Goal: Task Accomplishment & Management: Manage account settings

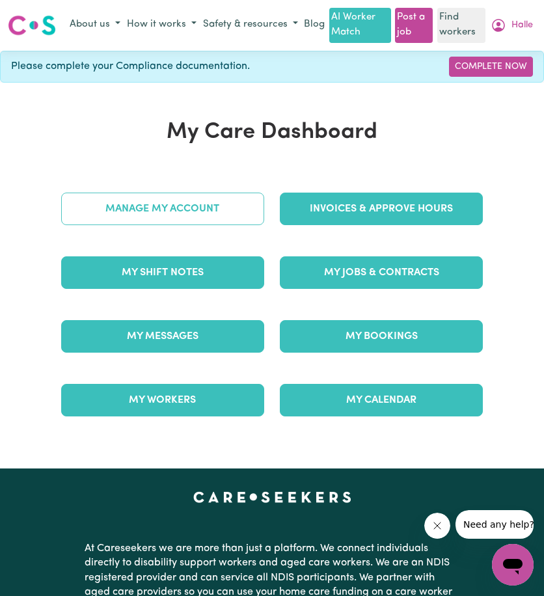
click at [194, 225] on link "Manage My Account" at bounding box center [162, 209] width 203 height 33
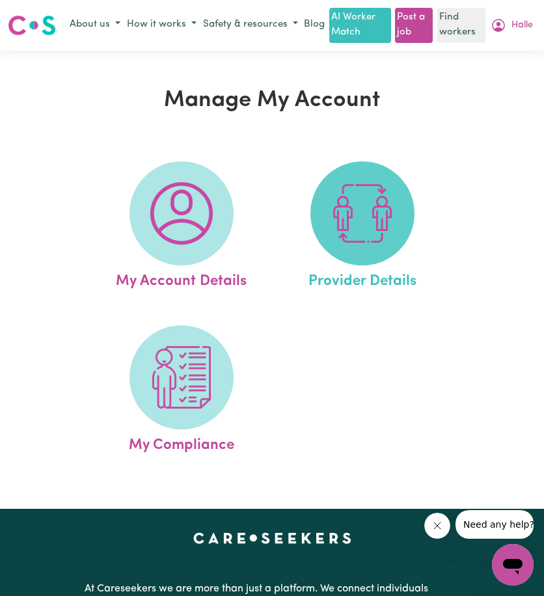
click at [334, 240] on img at bounding box center [362, 213] width 62 height 62
select select "NDIS_FUNDING_PLAN_MANAGED"
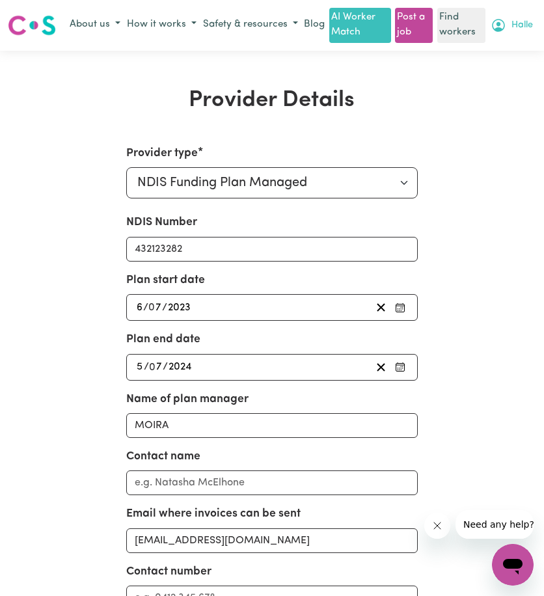
click at [506, 30] on icon "My Account" at bounding box center [499, 26] width 16 height 16
click at [500, 57] on link "My Dashboard" at bounding box center [484, 50] width 103 height 25
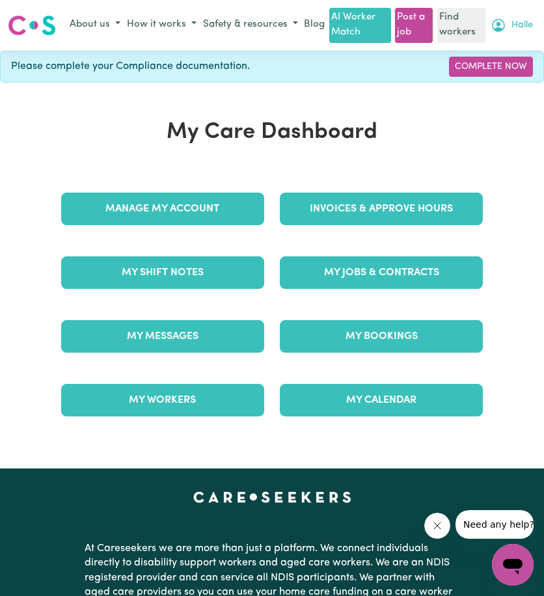
click at [529, 25] on span "Halle" at bounding box center [522, 25] width 21 height 14
click at [512, 76] on link "Logout" at bounding box center [484, 75] width 103 height 25
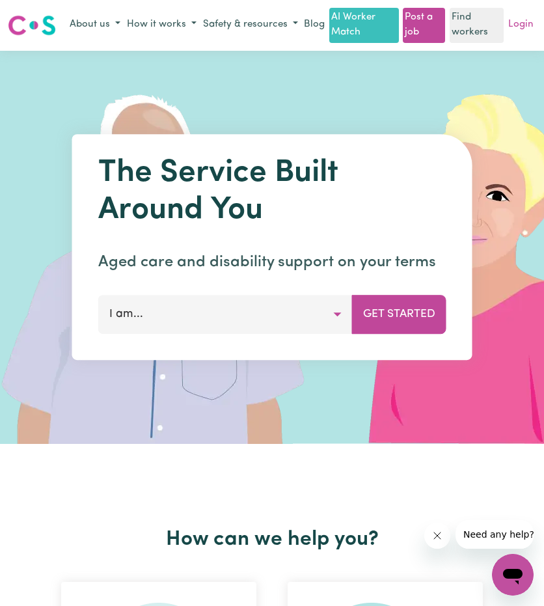
click at [522, 33] on link "Login" at bounding box center [521, 25] width 31 height 20
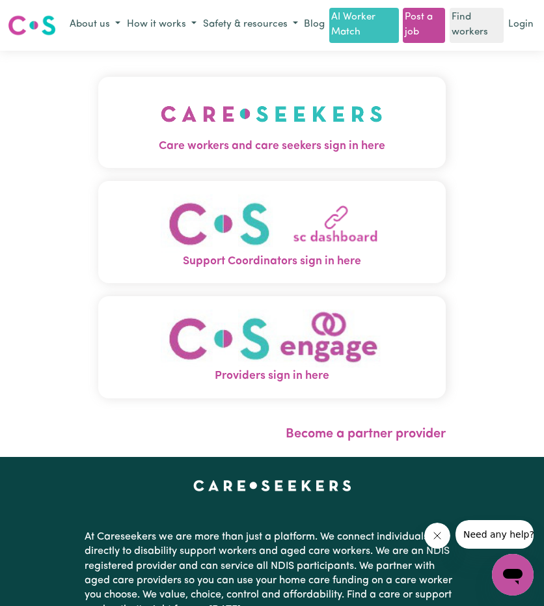
click at [204, 119] on img "Care workers and care seekers sign in here" at bounding box center [272, 114] width 222 height 48
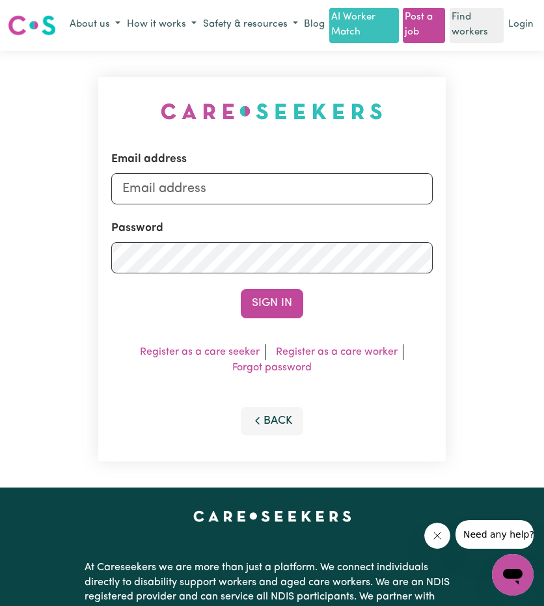
click at [201, 185] on div "Email address" at bounding box center [271, 177] width 321 height 53
click at [206, 204] on input "Email address" at bounding box center [271, 188] width 321 height 31
drag, startPoint x: 187, startPoint y: 207, endPoint x: 440, endPoint y: 223, distance: 253.8
click at [437, 223] on div "Email address [EMAIL_ADDRESS][PERSON_NAME][DOMAIN_NAME] Password Sign In Regist…" at bounding box center [271, 269] width 347 height 385
type input "[EMAIL_ADDRESS][DOMAIN_NAME]"
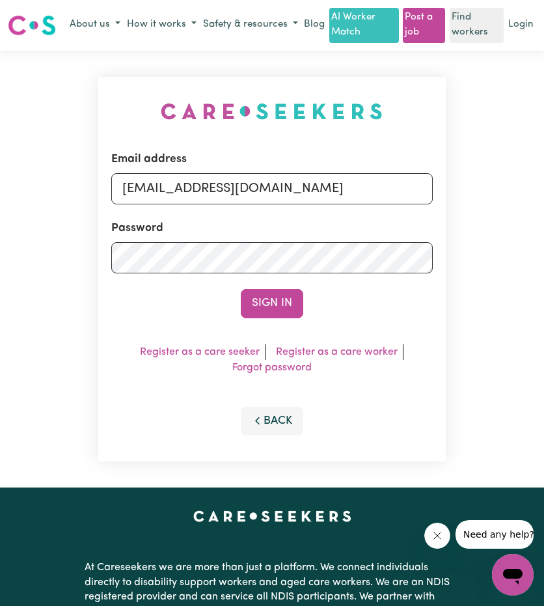
click at [275, 301] on form "Email address [EMAIL_ADDRESS][DOMAIN_NAME] Password Sign In" at bounding box center [271, 234] width 321 height 167
click at [273, 312] on button "Sign In" at bounding box center [272, 303] width 62 height 29
